Goal: Task Accomplishment & Management: Manage account settings

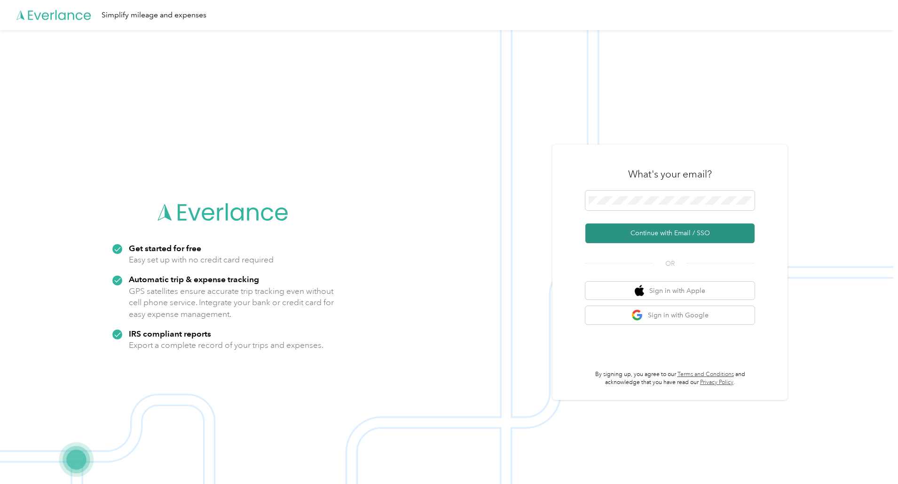
click at [675, 232] on button "Continue with Email / SSO" at bounding box center [669, 234] width 169 height 20
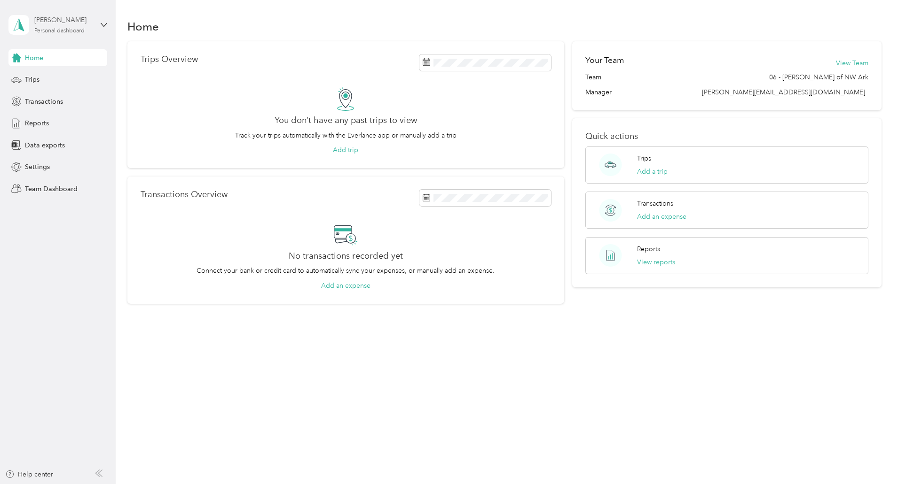
click at [74, 31] on div "Personal dashboard" at bounding box center [59, 31] width 50 height 6
click at [51, 72] on div "Team dashboard" at bounding box center [42, 77] width 50 height 10
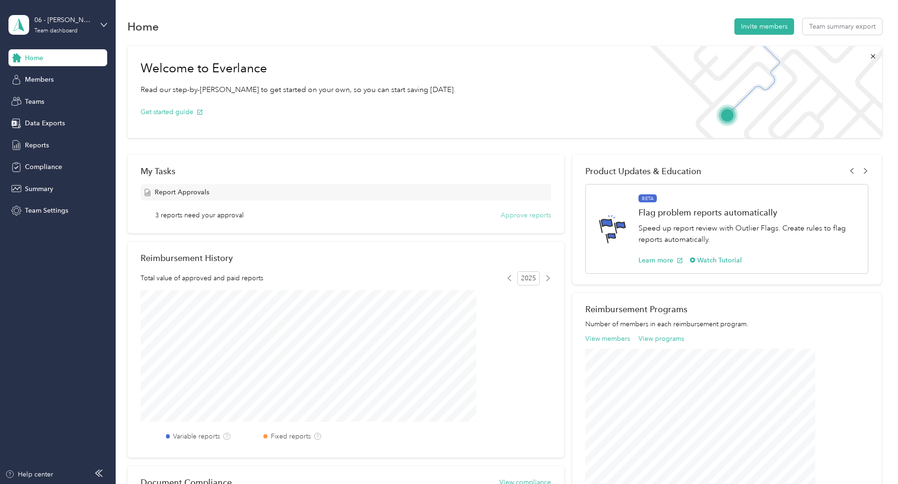
click at [520, 215] on button "Approve reports" at bounding box center [525, 216] width 50 height 10
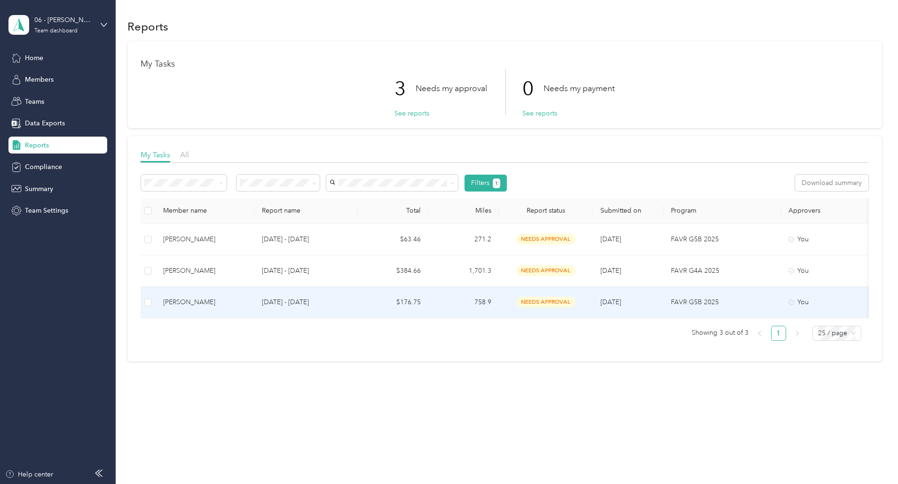
click at [247, 298] on div "[PERSON_NAME]" at bounding box center [205, 302] width 84 height 10
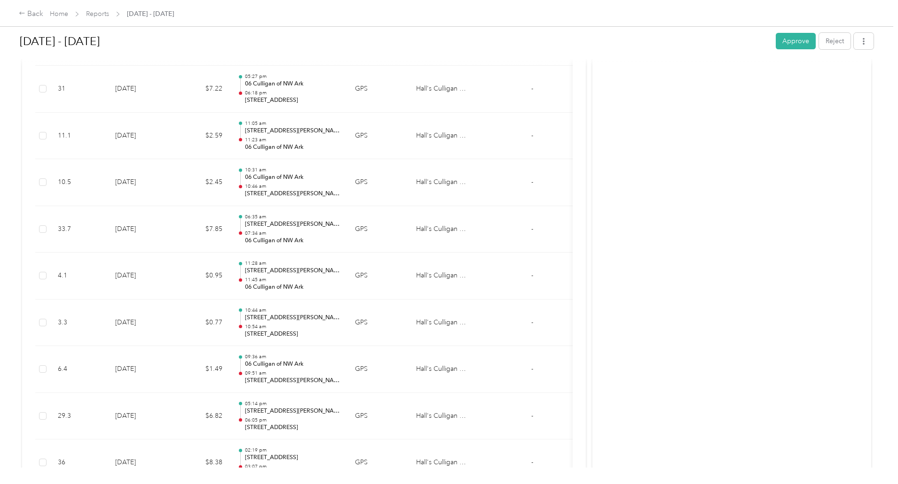
scroll to position [739, 0]
click at [775, 40] on button "Approve" at bounding box center [795, 41] width 40 height 16
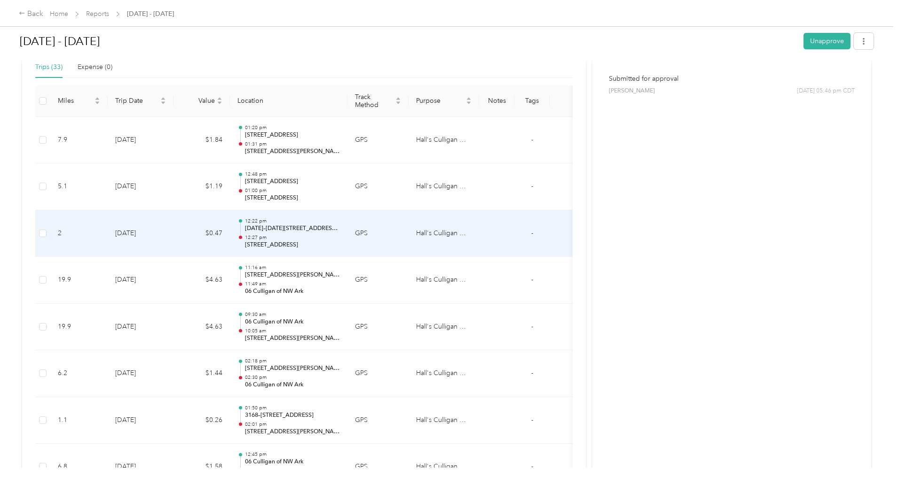
scroll to position [0, 0]
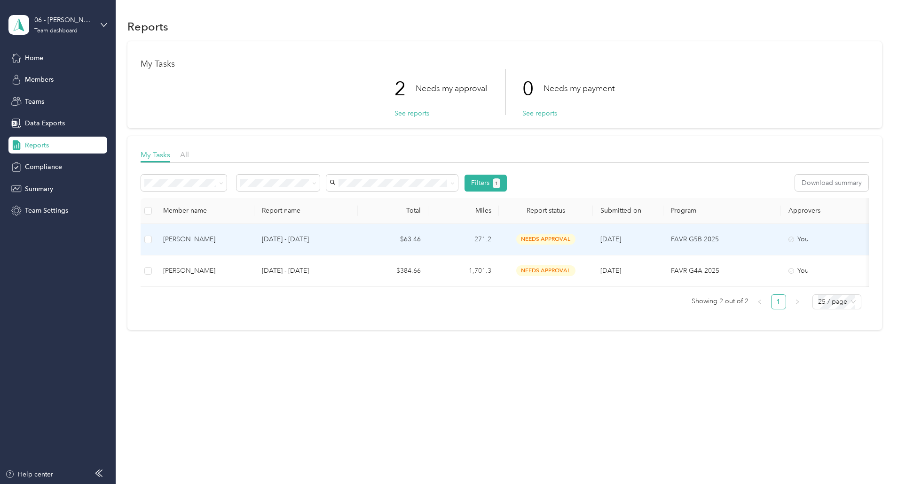
click at [575, 239] on span "needs approval" at bounding box center [545, 239] width 59 height 11
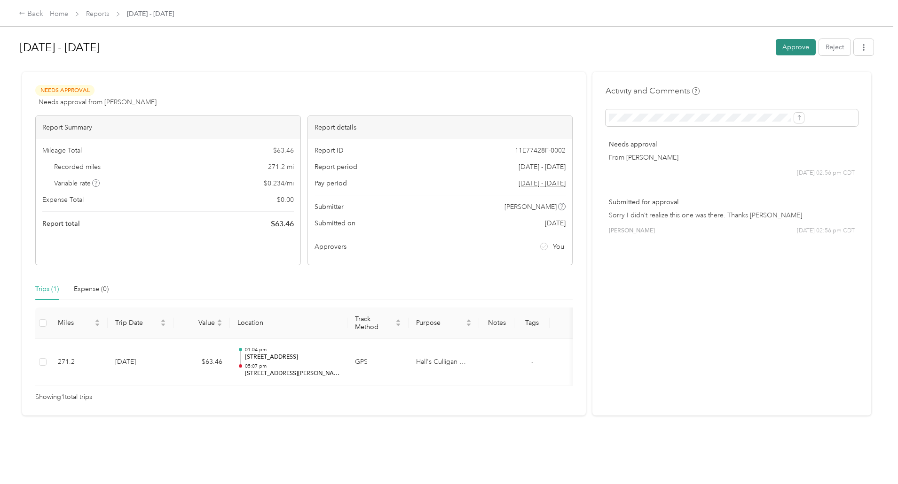
click at [775, 45] on button "Approve" at bounding box center [795, 47] width 40 height 16
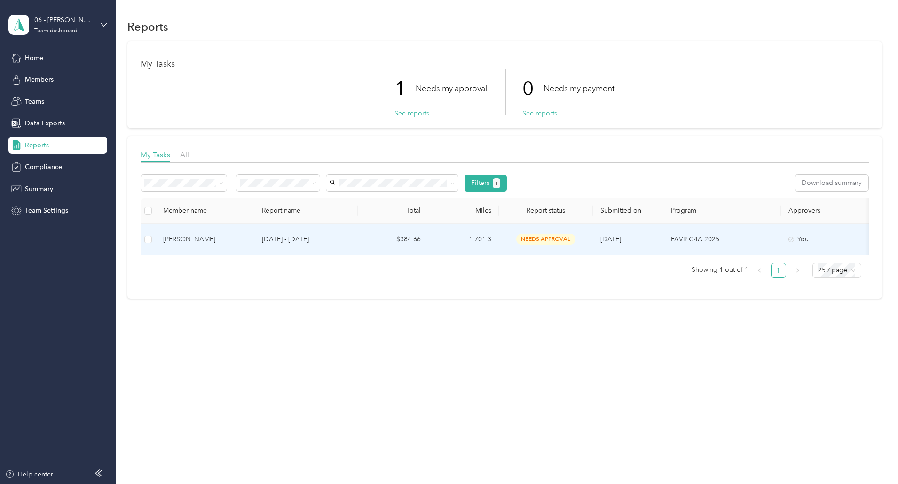
click at [247, 237] on div "[PERSON_NAME]" at bounding box center [205, 239] width 84 height 10
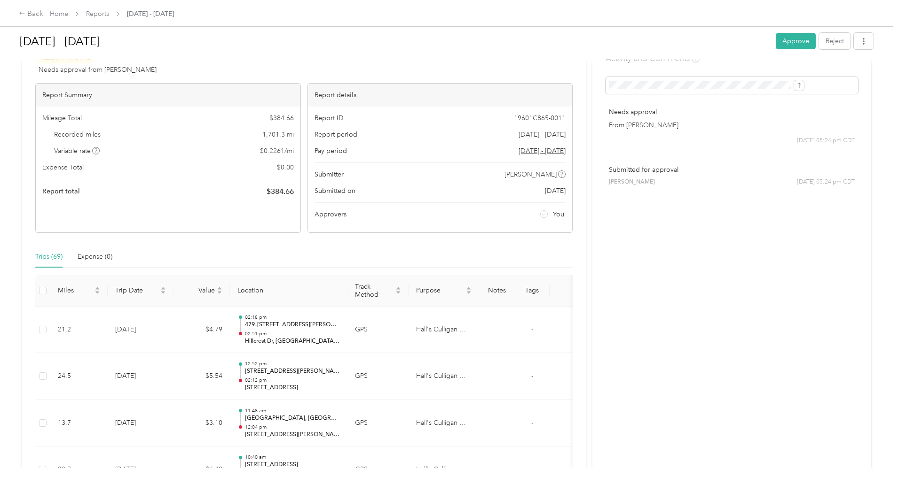
scroll to position [94, 0]
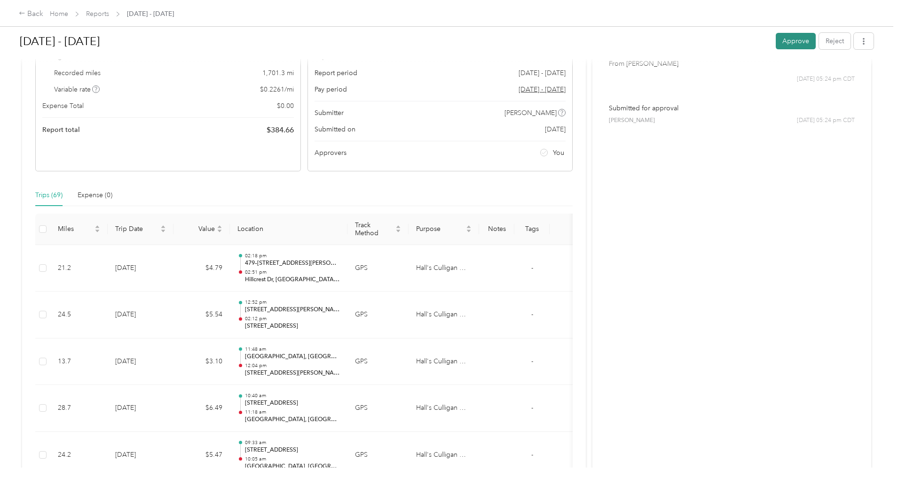
click at [775, 42] on button "Approve" at bounding box center [795, 41] width 40 height 16
